Goal: Transaction & Acquisition: Purchase product/service

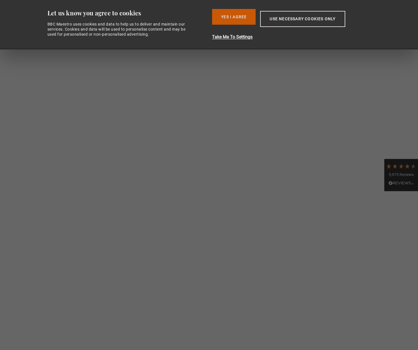
click at [249, 20] on button "Yes I Agree" at bounding box center [234, 17] width 44 height 16
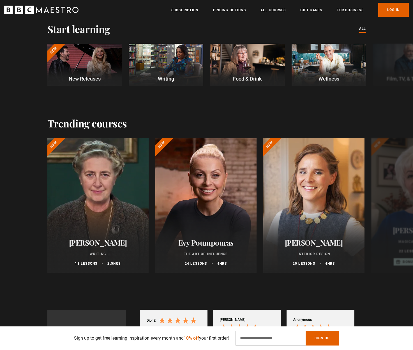
scroll to position [159, 0]
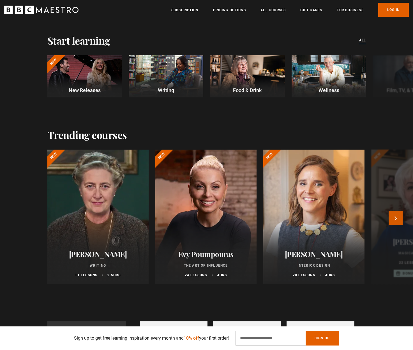
click at [399, 220] on button "Next" at bounding box center [396, 218] width 14 height 14
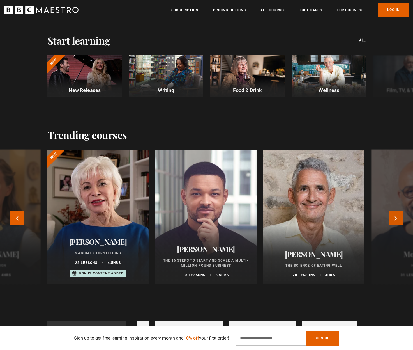
scroll to position [0, 74]
click at [399, 220] on button "Next" at bounding box center [396, 218] width 14 height 14
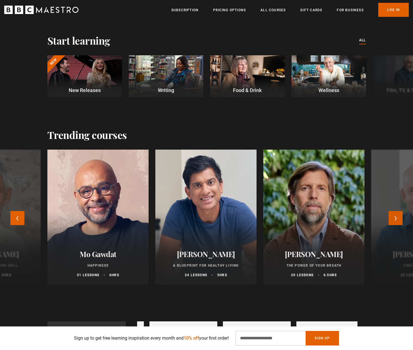
scroll to position [0, 147]
click at [399, 220] on button "Next" at bounding box center [396, 218] width 14 height 14
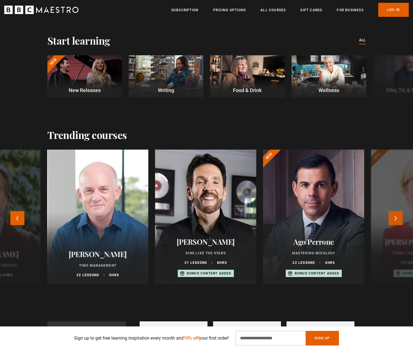
click at [399, 220] on button "Next" at bounding box center [396, 218] width 14 height 14
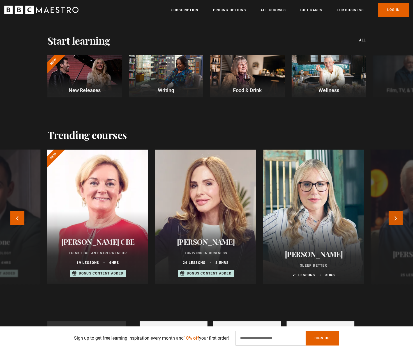
click at [399, 222] on button "Next" at bounding box center [396, 218] width 14 height 14
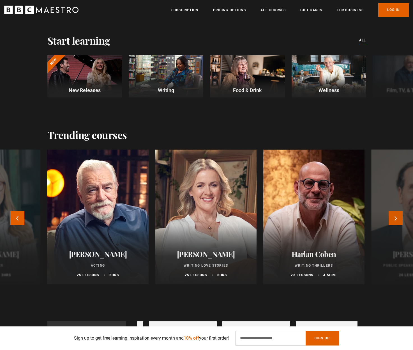
scroll to position [0, 221]
click at [399, 222] on button "Next" at bounding box center [396, 218] width 14 height 14
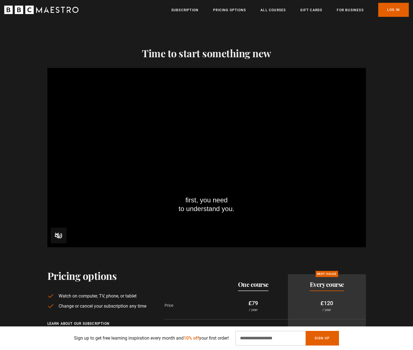
scroll to position [709, 0]
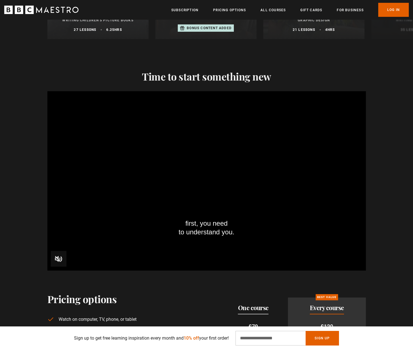
click at [53, 255] on span "Video Player" at bounding box center [59, 259] width 16 height 16
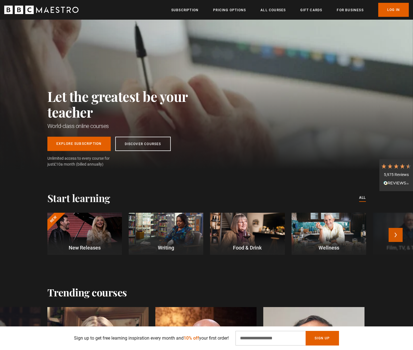
scroll to position [0, 882]
click at [400, 236] on button "Next" at bounding box center [396, 235] width 14 height 14
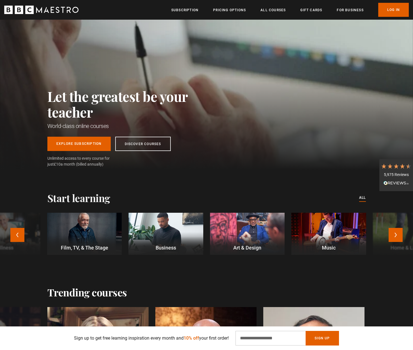
click at [186, 235] on div at bounding box center [166, 234] width 75 height 42
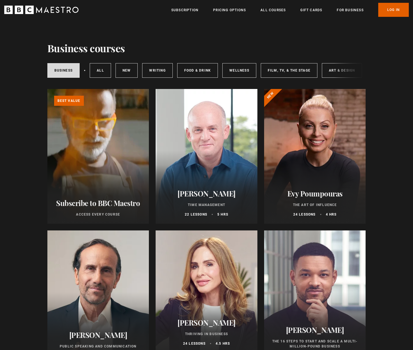
scroll to position [5, 0]
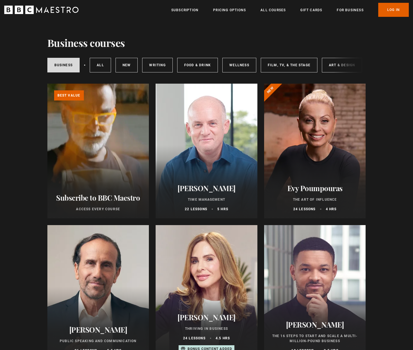
click at [321, 191] on h2 "Evy Poumpouras" at bounding box center [315, 188] width 88 height 9
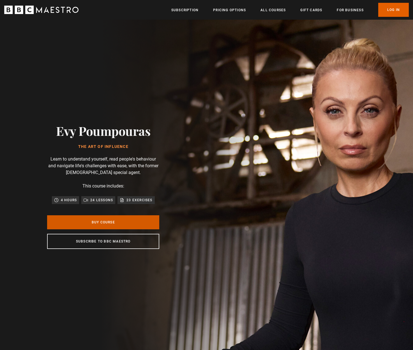
click at [122, 223] on link "Buy Course" at bounding box center [103, 222] width 112 height 14
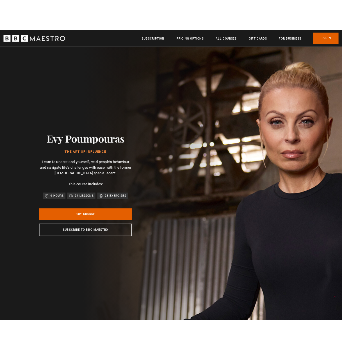
scroll to position [0, 74]
